Goal: Transaction & Acquisition: Purchase product/service

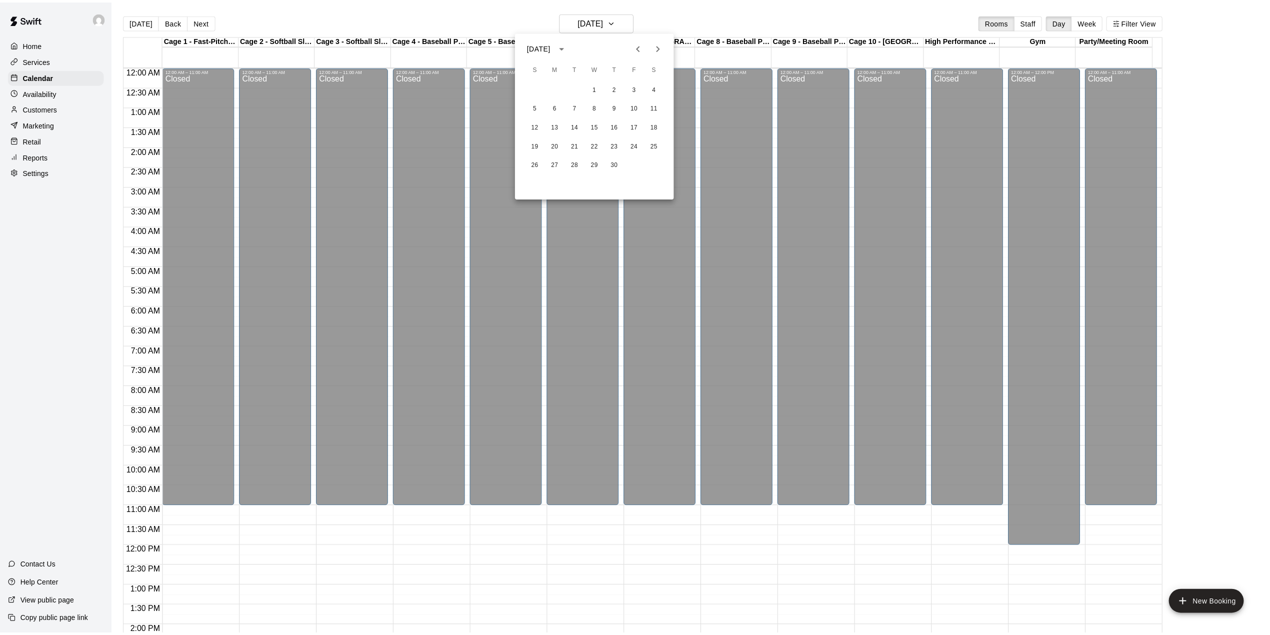
scroll to position [350, 0]
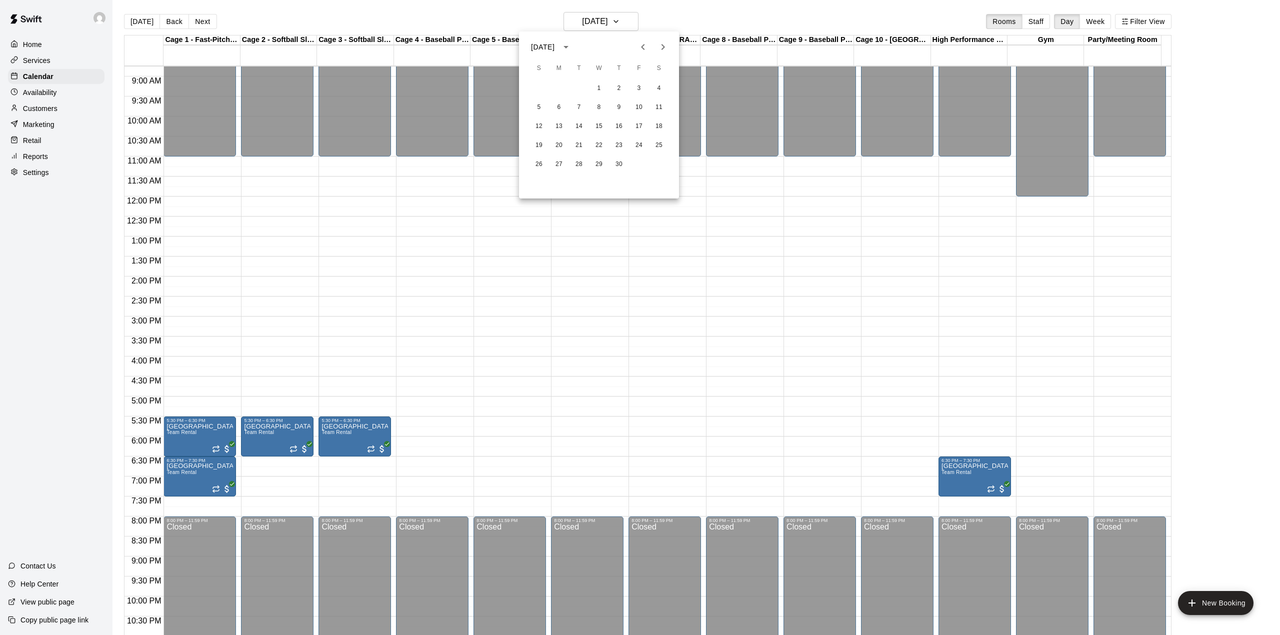
click at [139, 23] on div at bounding box center [640, 317] width 1280 height 635
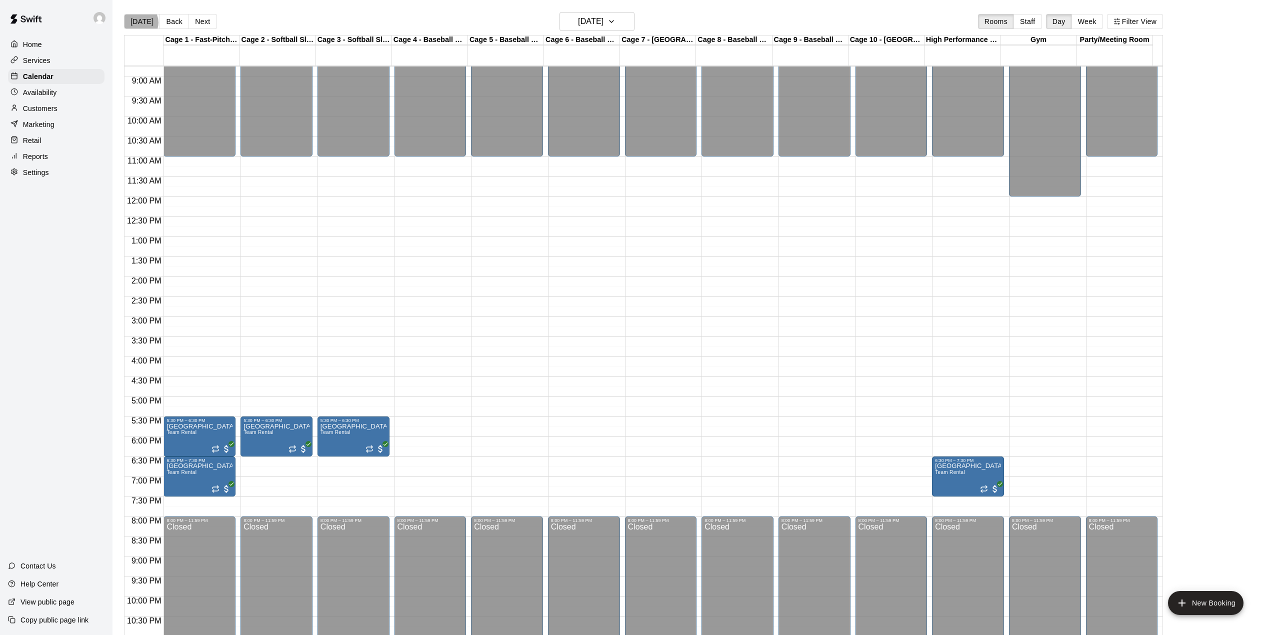
click at [139, 23] on button "[DATE]" at bounding box center [142, 21] width 36 height 15
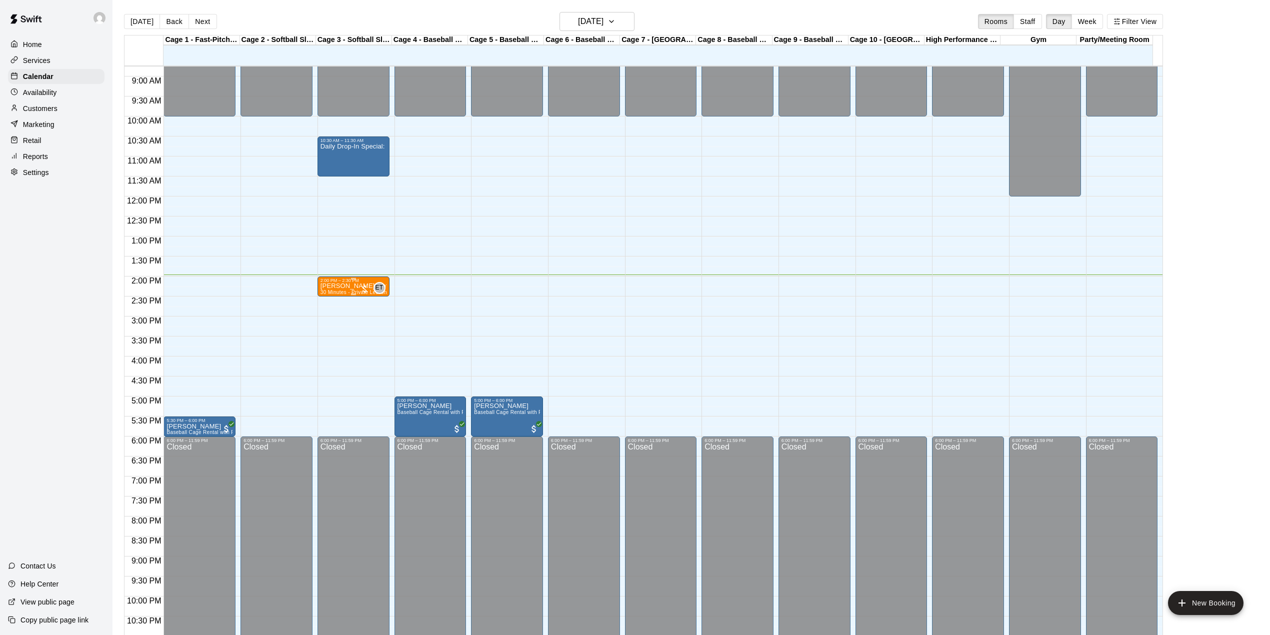
click at [361, 288] on div at bounding box center [365, 289] width 10 height 10
click at [365, 320] on img "edit" at bounding box center [370, 320] width 12 height 12
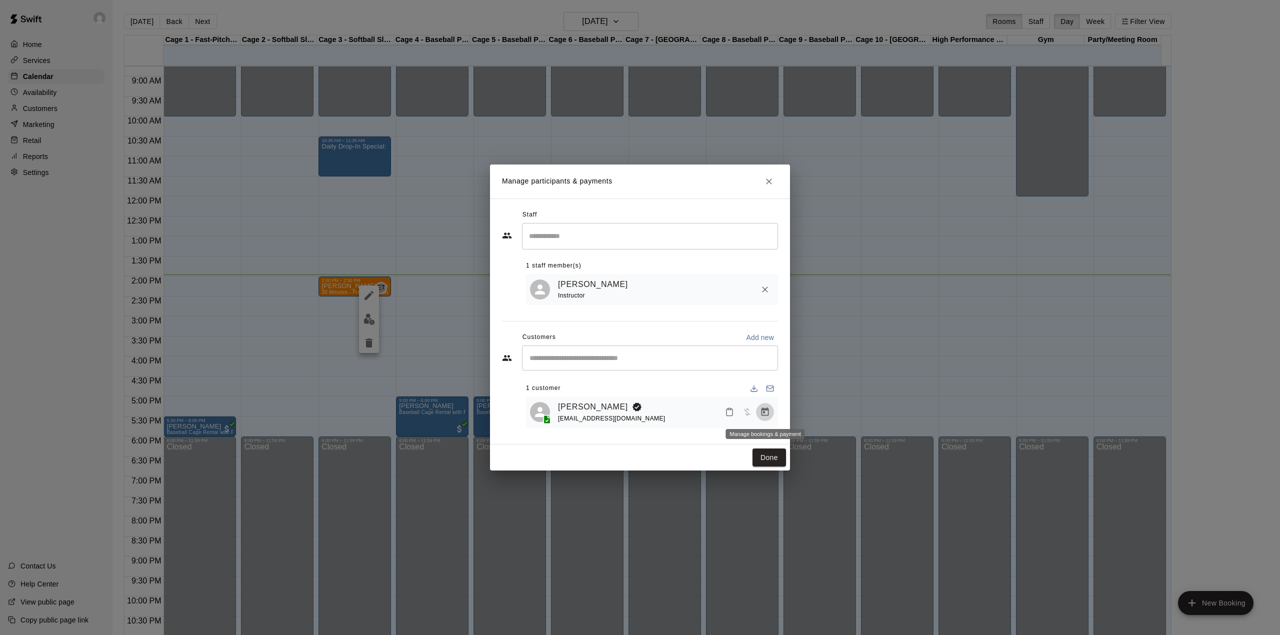
click at [764, 411] on icon "Manage bookings & payment" at bounding box center [766, 412] width 8 height 9
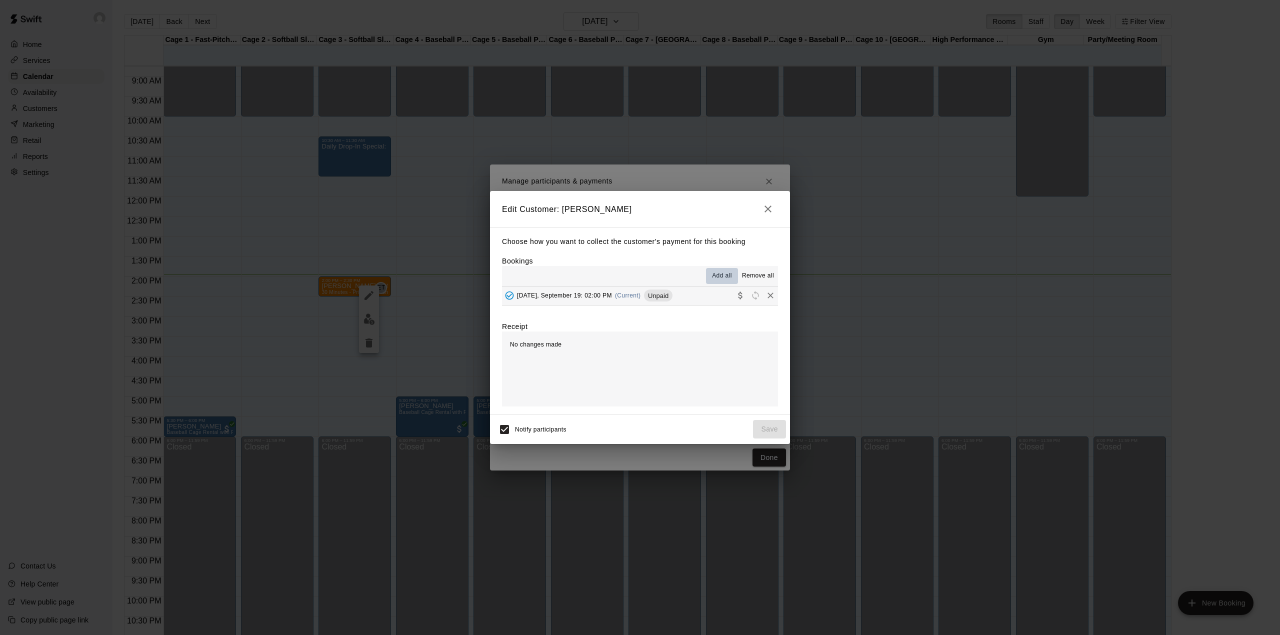
click at [721, 277] on span "Add all" at bounding box center [722, 276] width 20 height 10
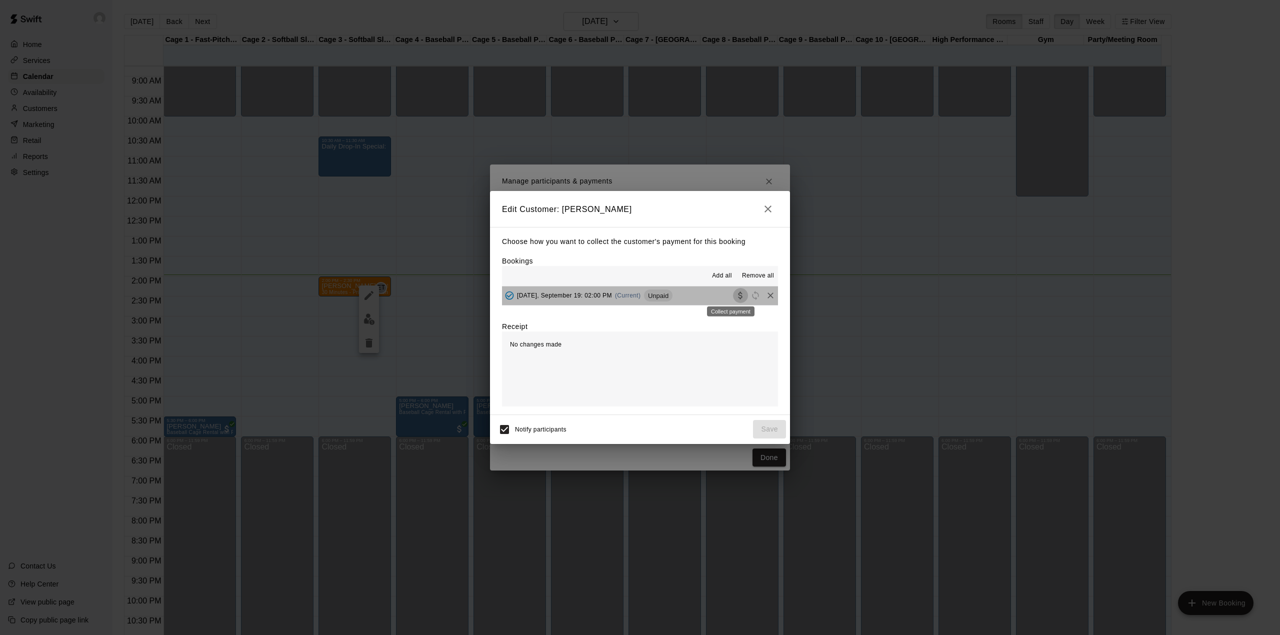
click at [738, 298] on icon "Collect payment" at bounding box center [740, 296] width 4 height 8
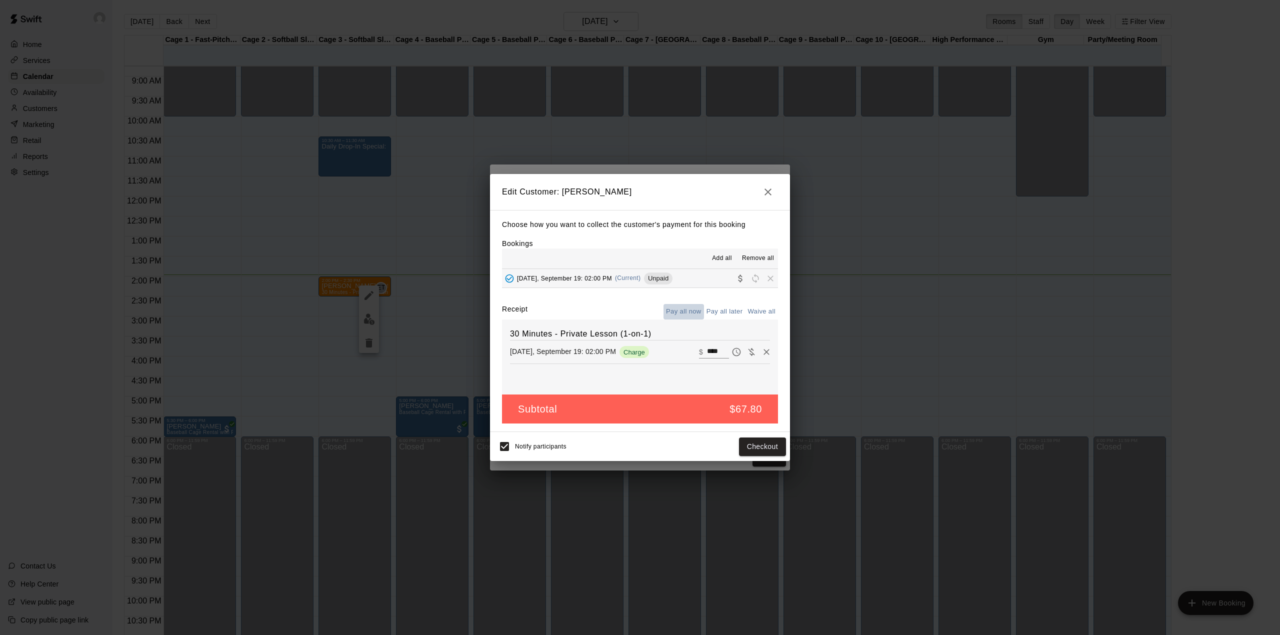
click at [675, 308] on button "Pay all now" at bounding box center [684, 312] width 41 height 16
click at [757, 445] on button "Checkout" at bounding box center [762, 447] width 47 height 19
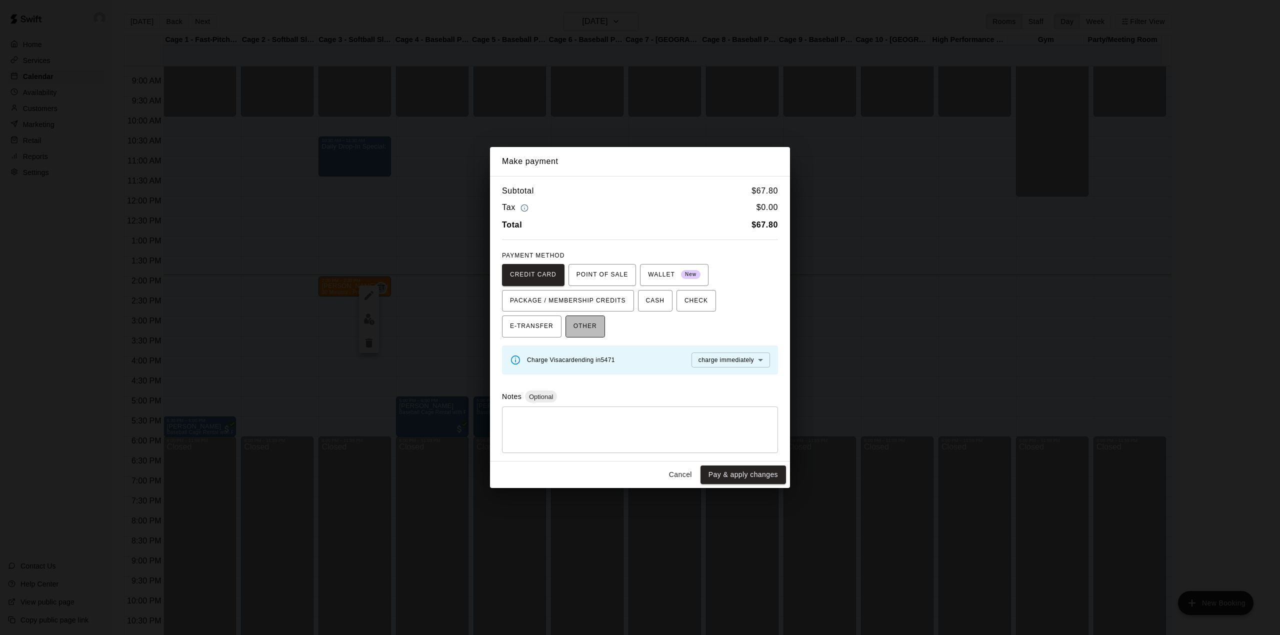
click at [579, 325] on span "OTHER" at bounding box center [586, 327] width 24 height 16
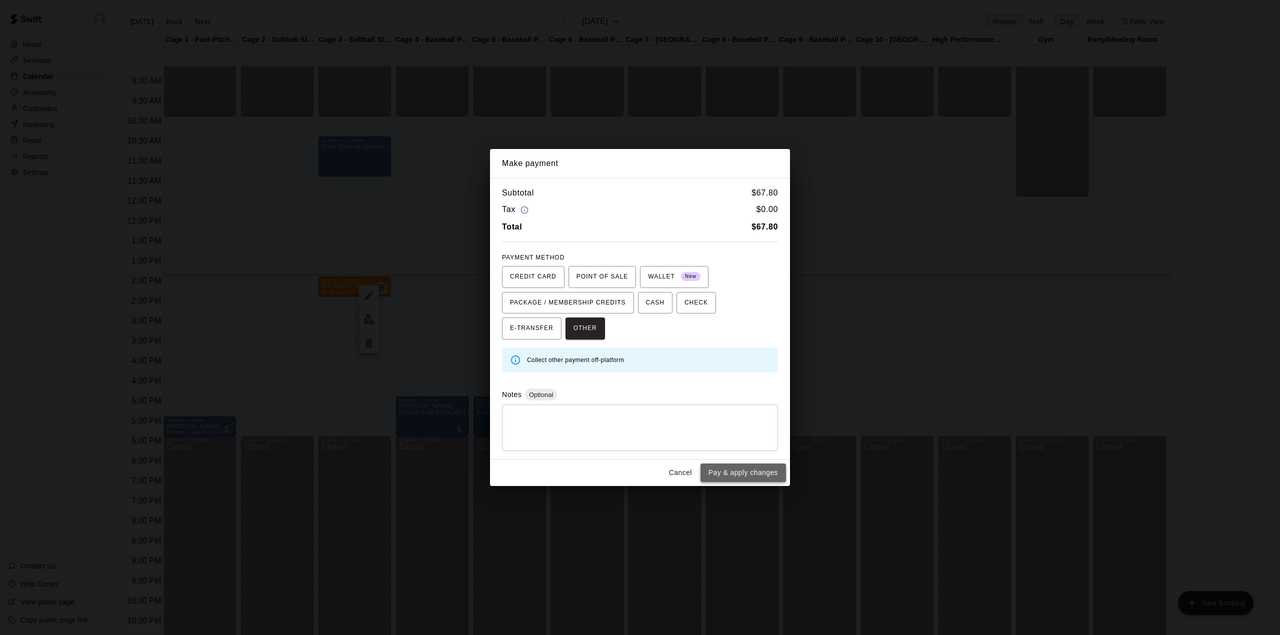
click at [743, 473] on button "Pay & apply changes" at bounding box center [744, 473] width 86 height 19
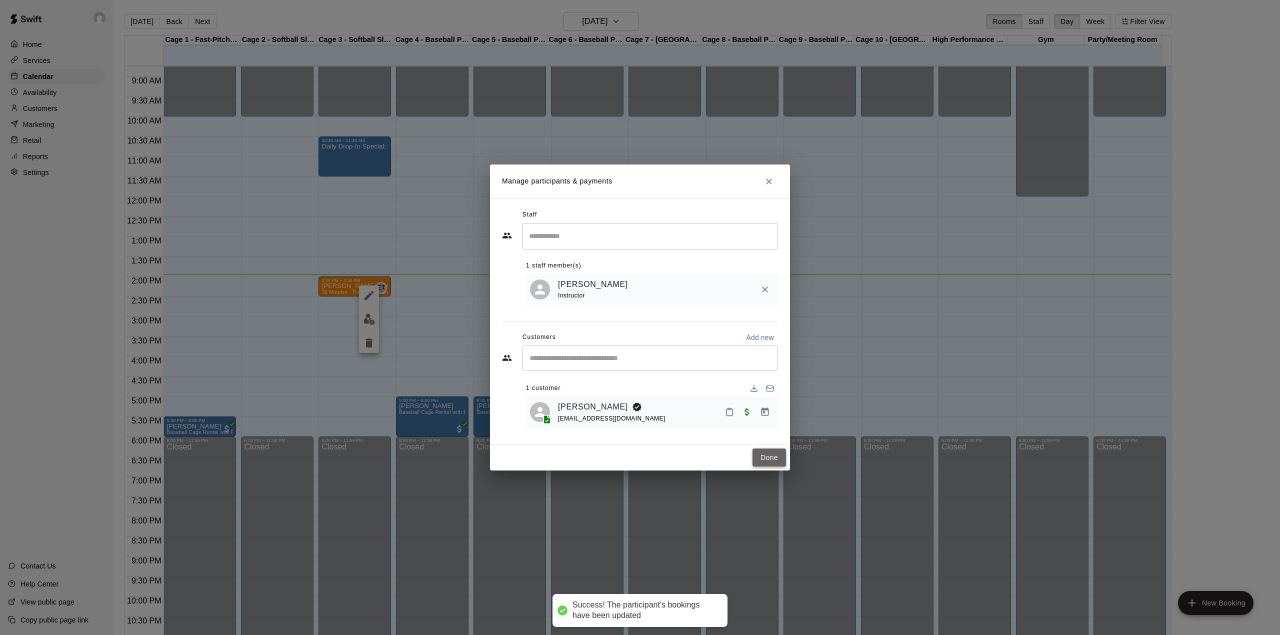
click at [775, 459] on button "Done" at bounding box center [770, 458] width 34 height 19
